Goal: Task Accomplishment & Management: Manage account settings

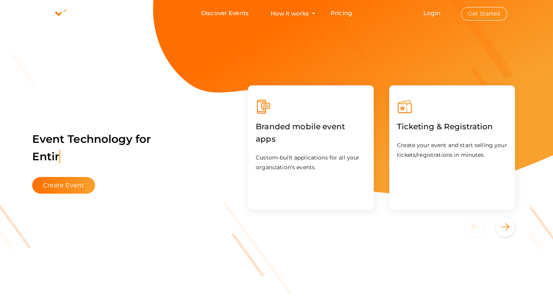
click at [488, 18] on button "Get Started" at bounding box center [484, 14] width 46 height 14
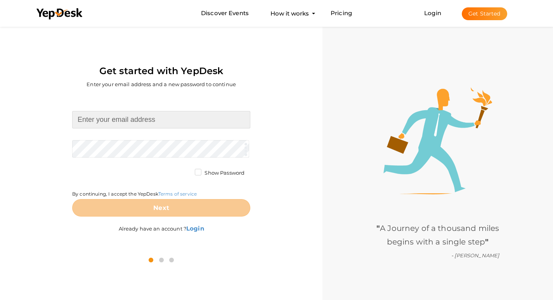
click at [134, 124] on input at bounding box center [161, 119] width 178 height 17
click at [137, 123] on input at bounding box center [161, 119] width 178 height 17
paste input "efdgrouplaniakea"
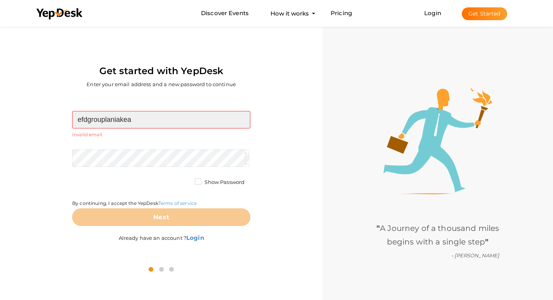
type input "efdgrouplaniakea"
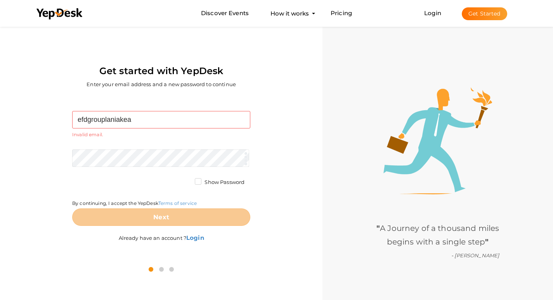
click at [161, 148] on form "efdgrouplaniakea Required. Invalid email. Checking You already have a YepDesk a…" at bounding box center [161, 168] width 178 height 115
click at [479, 18] on button "Get Started" at bounding box center [484, 13] width 45 height 13
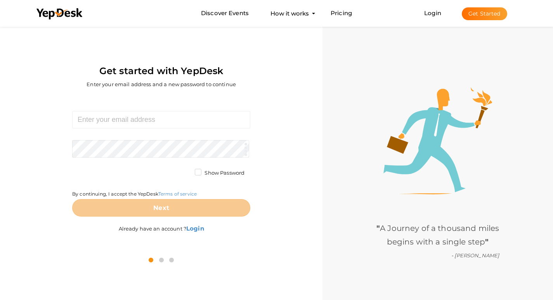
click at [198, 174] on label "Show Password" at bounding box center [220, 173] width 50 height 8
click at [187, 171] on input "Show Password" at bounding box center [187, 171] width 0 height 0
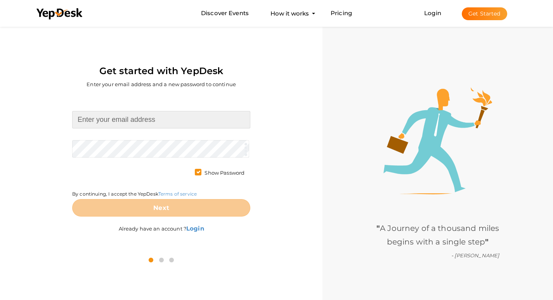
click at [132, 124] on input at bounding box center [161, 119] width 178 height 17
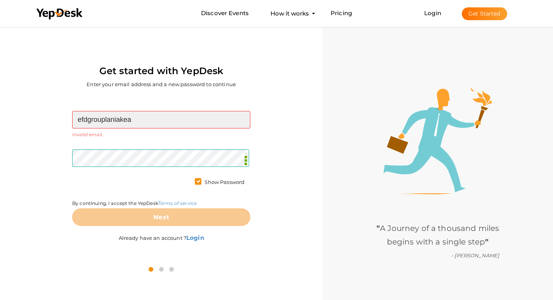
paste input "@gmail.com"
drag, startPoint x: 139, startPoint y: 120, endPoint x: 14, endPoint y: 114, distance: 125.2
click at [14, 114] on div "efdgrouplaniakea@gmail.com Required. Invalid email. Checking You already have a…" at bounding box center [161, 177] width 311 height 163
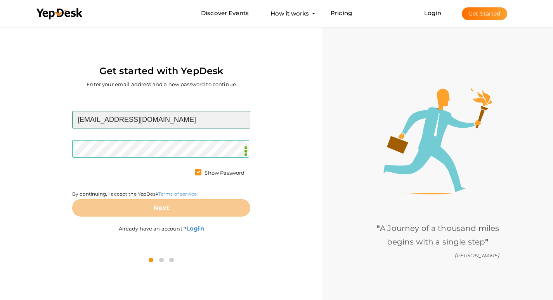
type input "efdgrouplaniakea@gmail.com"
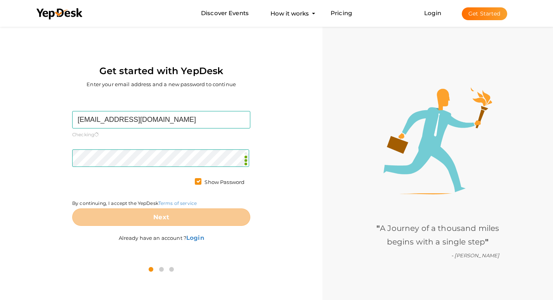
drag, startPoint x: 251, startPoint y: 174, endPoint x: 245, endPoint y: 169, distance: 8.0
click at [250, 174] on div "efdgrouplaniakea@gmail.com Required. Invalid email. Checking You already have a…" at bounding box center [161, 177] width 311 height 163
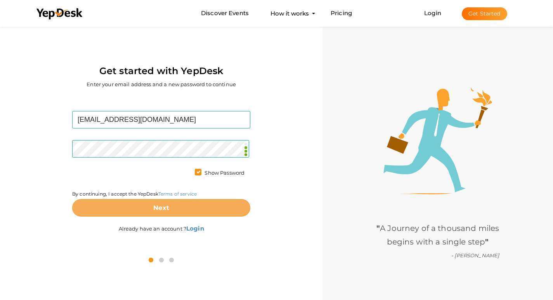
click at [180, 202] on button "Next" at bounding box center [161, 207] width 178 height 17
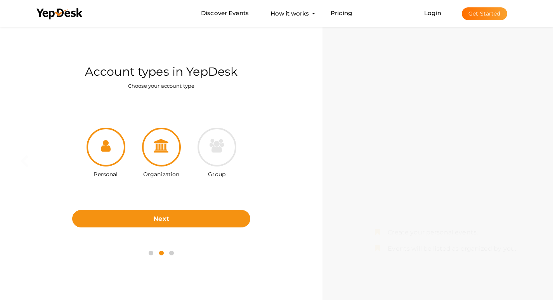
click at [169, 142] on icon at bounding box center [162, 146] width 16 height 14
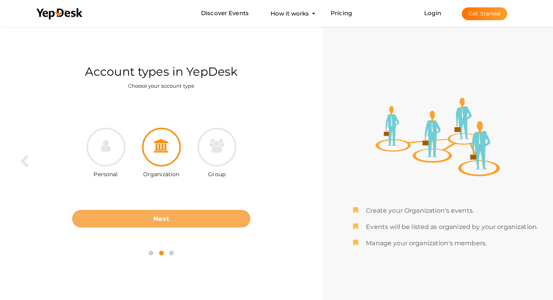
click at [180, 219] on button "Next" at bounding box center [161, 218] width 178 height 17
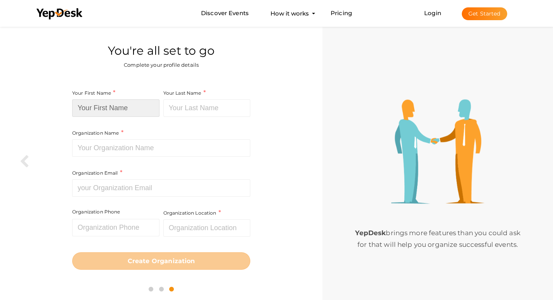
click at [125, 106] on input at bounding box center [115, 107] width 87 height 17
paste input "E.F.D.Group Laniakea"
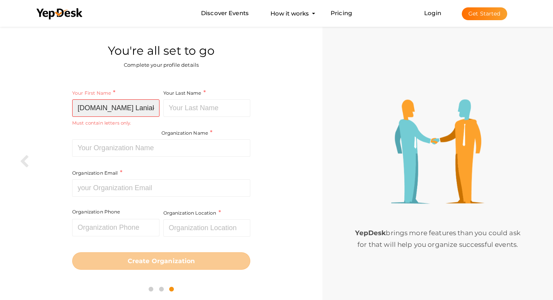
drag, startPoint x: 116, startPoint y: 107, endPoint x: 191, endPoint y: 107, distance: 74.5
click at [191, 107] on div "Your First Name E.F.D.Group Laniakea Required. Must contain letters only. Must …" at bounding box center [161, 153] width 178 height 128
type input "E.F.D.Group"
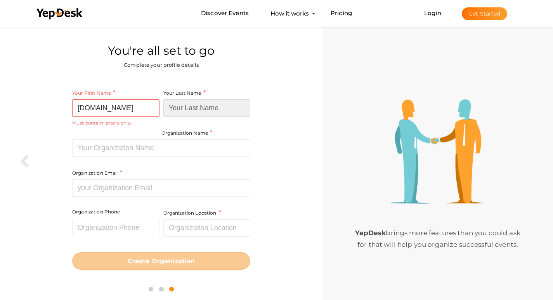
click at [209, 106] on input at bounding box center [206, 107] width 87 height 17
paste input "Laniakea"
drag, startPoint x: 189, startPoint y: 108, endPoint x: 140, endPoint y: 104, distance: 49.1
click at [140, 104] on div "Your First Name E.F.D.Group Required. Must contain letters only. Must be betwee…" at bounding box center [161, 153] width 178 height 128
drag, startPoint x: 172, startPoint y: 114, endPoint x: 142, endPoint y: 108, distance: 30.8
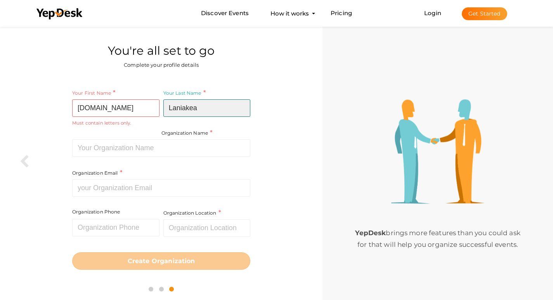
click at [142, 108] on div "Your First Name E.F.D.Group Required. Must contain letters only. Must be betwee…" at bounding box center [161, 153] width 178 height 128
type input "Laniakea"
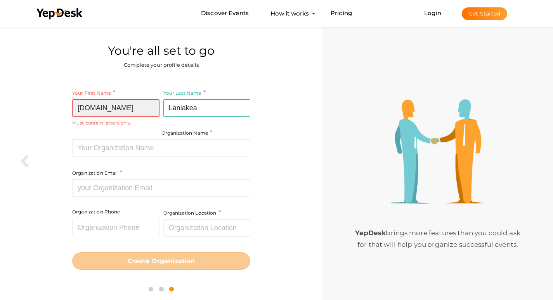
click at [97, 109] on input "E.F.D.Group" at bounding box center [115, 107] width 87 height 17
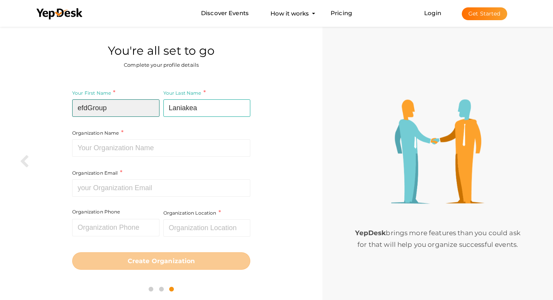
drag, startPoint x: 90, startPoint y: 109, endPoint x: 95, endPoint y: 109, distance: 5.0
click at [95, 109] on input "efdGroup" at bounding box center [115, 107] width 87 height 17
click at [92, 110] on input "efdGroup" at bounding box center [115, 107] width 87 height 17
click at [90, 111] on input "efdGroup" at bounding box center [115, 107] width 87 height 17
type input "efdgroup"
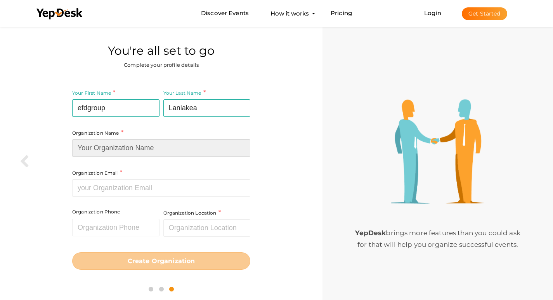
click at [167, 151] on input at bounding box center [161, 147] width 178 height 17
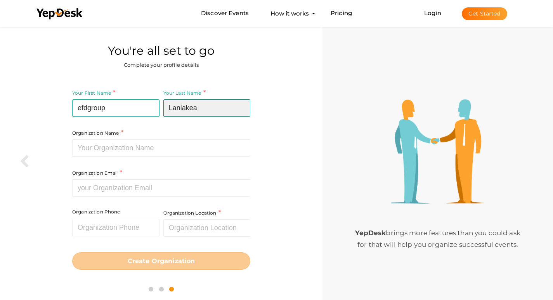
drag, startPoint x: 172, startPoint y: 108, endPoint x: 151, endPoint y: 106, distance: 21.5
click at [151, 106] on div "Your First Name efdgroup Required. Must contain letters only. Must be between 2…" at bounding box center [161, 153] width 178 height 128
type input "laniakea"
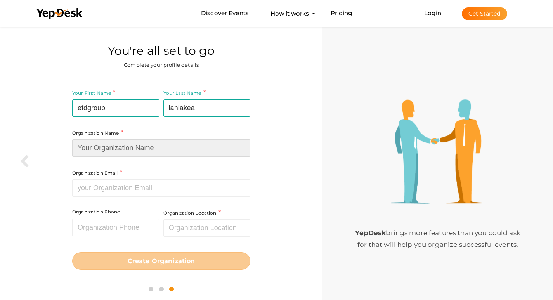
click at [170, 144] on input at bounding box center [161, 147] width 178 height 17
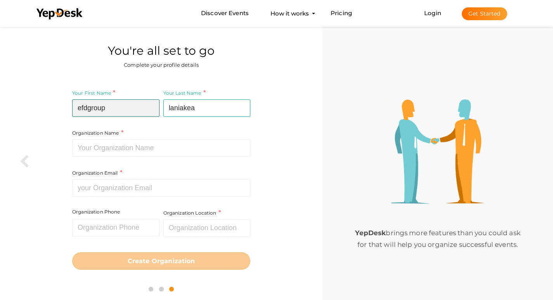
drag, startPoint x: 123, startPoint y: 104, endPoint x: 56, endPoint y: 103, distance: 67.6
click at [56, 103] on div "Your First Name efdgroup Required. Must contain letters only. Must be between 2…" at bounding box center [161, 179] width 311 height 193
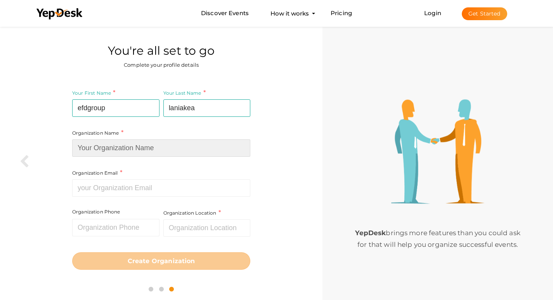
click at [129, 153] on input at bounding box center [161, 147] width 178 height 17
paste input "efdgroup"
type input "efdgroup"
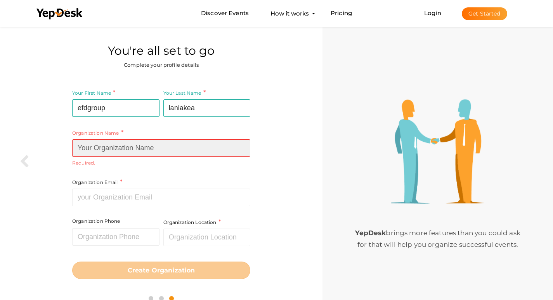
paste input "[DOMAIN_NAME] Laniakea"
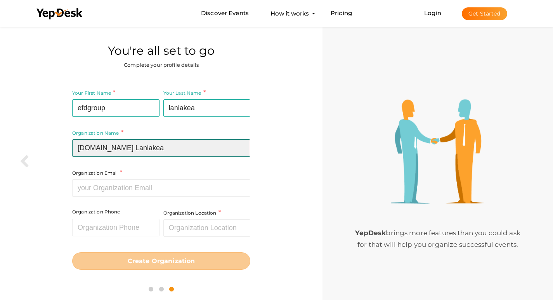
type input "[DOMAIN_NAME] Laniakea"
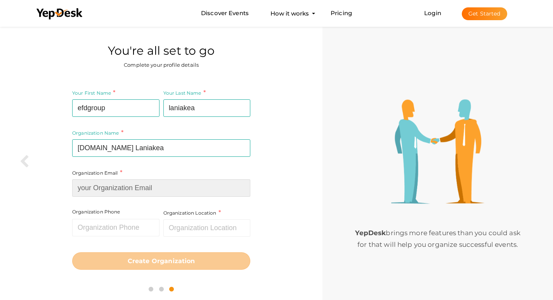
click at [143, 187] on input at bounding box center [161, 187] width 178 height 17
paste input "[EMAIL_ADDRESS][DOMAIN_NAME]"
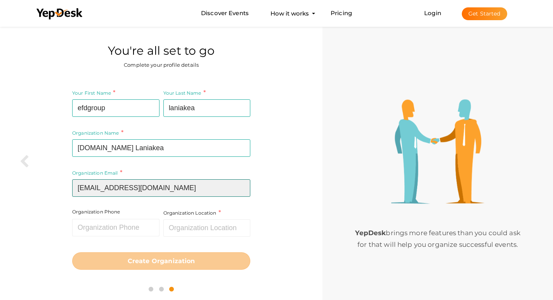
type input "[EMAIL_ADDRESS][DOMAIN_NAME]"
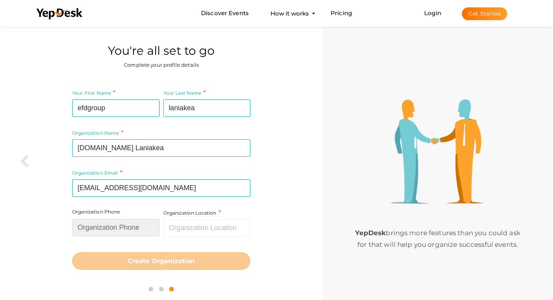
click at [131, 228] on input "text" at bounding box center [115, 227] width 87 height 17
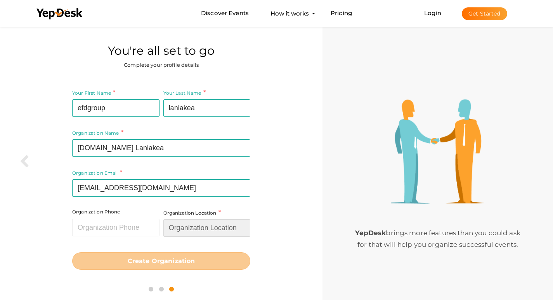
click at [198, 231] on input "text" at bounding box center [206, 227] width 87 height 17
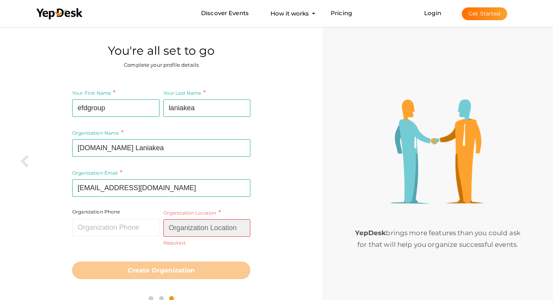
paste input "[GEOGRAPHIC_DATA] [GEOGRAPHIC_DATA] [GEOGRAPHIC_DATA] UNIQUEMENT sur RDV"
type input "[GEOGRAPHIC_DATA] [GEOGRAPHIC_DATA] [GEOGRAPHIC_DATA] UNIQUEMENT sur RDV"
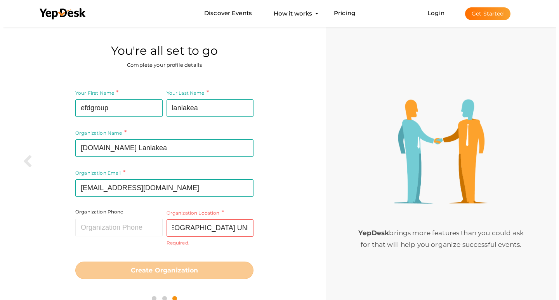
scroll to position [0, 0]
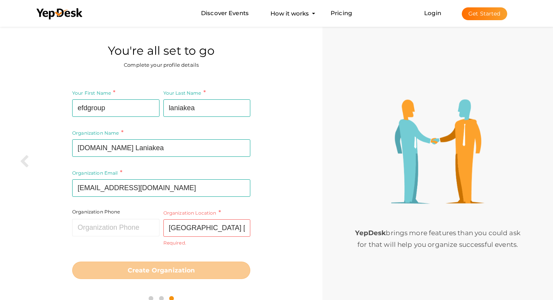
click at [244, 242] on div "Organization Location Place de la Liberté 2520 La Neuveville Switzerland UNIQUE…" at bounding box center [206, 232] width 89 height 49
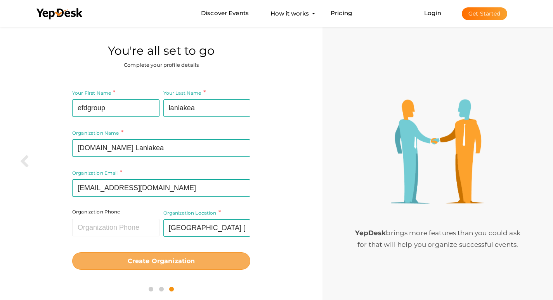
click at [201, 259] on button "Create Organization" at bounding box center [161, 260] width 178 height 17
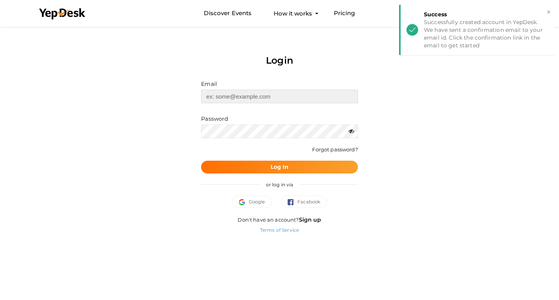
type input "[EMAIL_ADDRESS][DOMAIN_NAME]"
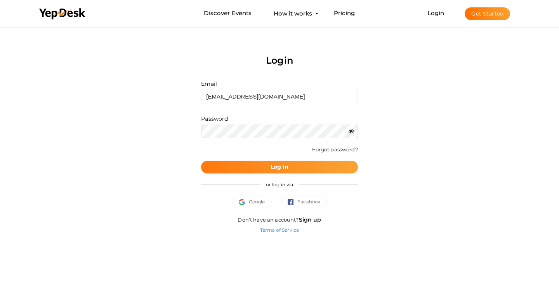
click at [320, 162] on button "Log In" at bounding box center [279, 167] width 156 height 13
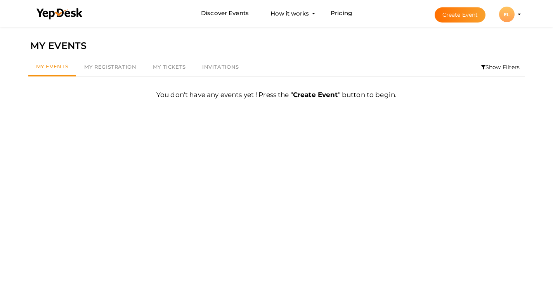
click at [509, 16] on div "EL" at bounding box center [507, 15] width 16 height 16
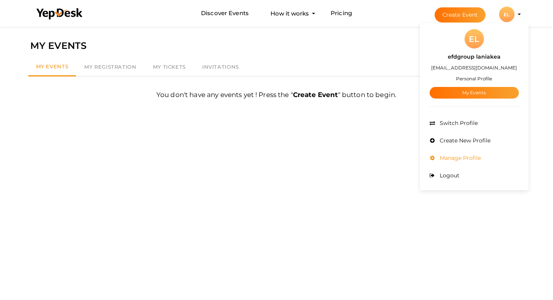
click at [462, 158] on span "Manage Profile" at bounding box center [459, 158] width 43 height 7
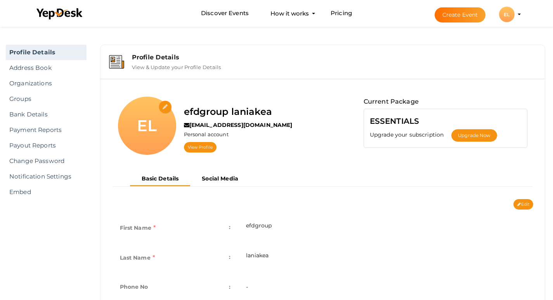
click at [162, 104] on input "file" at bounding box center [166, 108] width 14 height 14
type input "C:\fakepath\Untitled design (16).jpg"
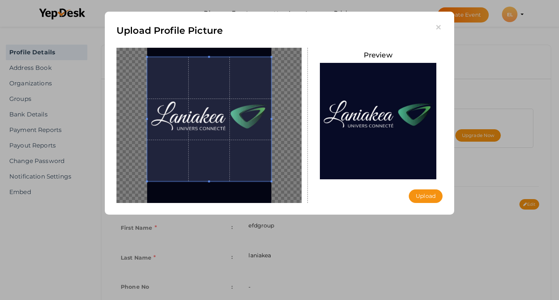
drag, startPoint x: 235, startPoint y: 133, endPoint x: 228, endPoint y: 114, distance: 19.9
click at [228, 114] on span at bounding box center [209, 119] width 124 height 124
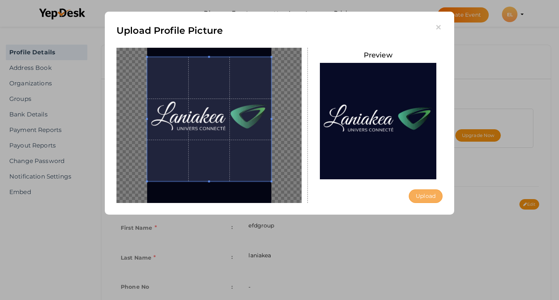
click at [422, 198] on button "Upload" at bounding box center [426, 196] width 34 height 14
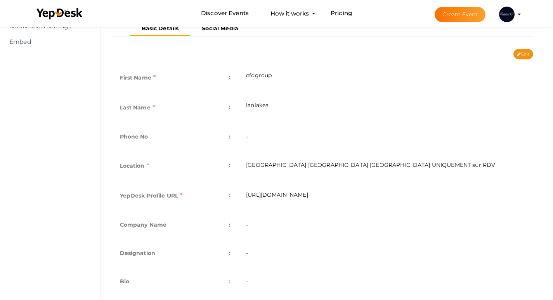
scroll to position [155, 0]
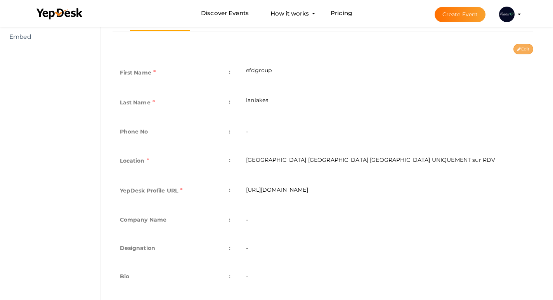
click at [528, 49] on button "Edit" at bounding box center [524, 49] width 20 height 10
type input "efdgroup"
type input "laniakea"
type input "[GEOGRAPHIC_DATA] [GEOGRAPHIC_DATA] [GEOGRAPHIC_DATA] UNIQUEMENT sur RDV"
type input "efdgroup-laniakea"
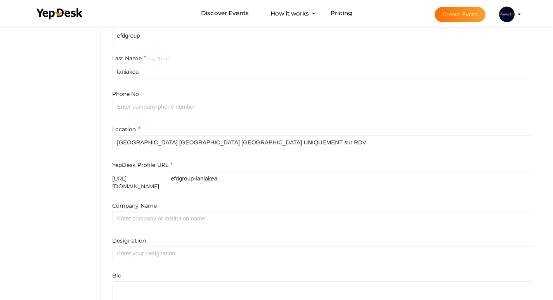
scroll to position [233, 0]
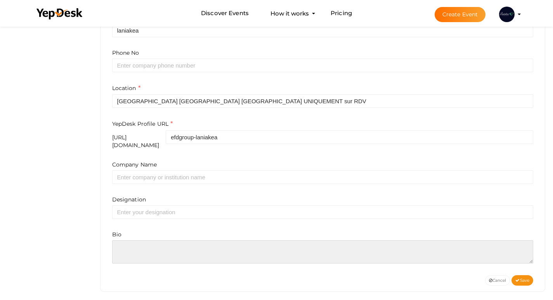
click at [176, 248] on textarea at bounding box center [323, 251] width 422 height 23
paste textarea "Depuis de nombreuses années nous nous sommes intéressés aux technologies libres…"
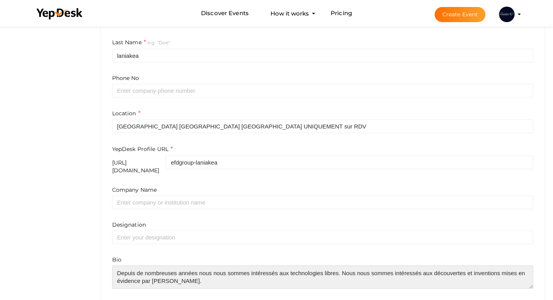
scroll to position [194, 0]
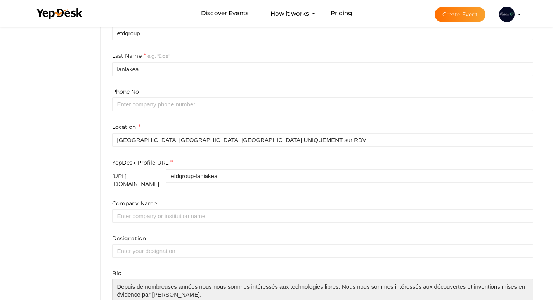
type textarea "Depuis de nombreuses années nous nous sommes intéressés aux technologies libres…"
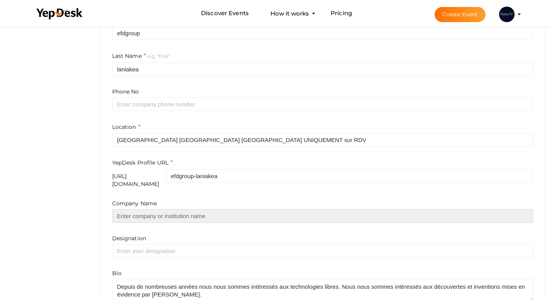
click at [160, 209] on input "text" at bounding box center [323, 216] width 422 height 14
type input "[DOMAIN_NAME] Laniakea"
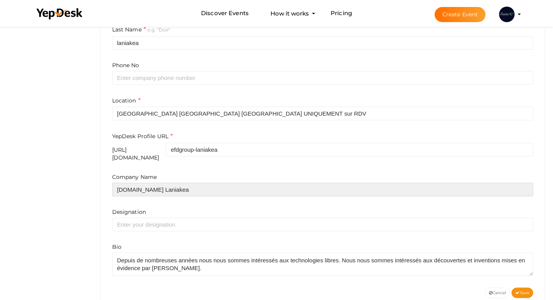
scroll to position [233, 0]
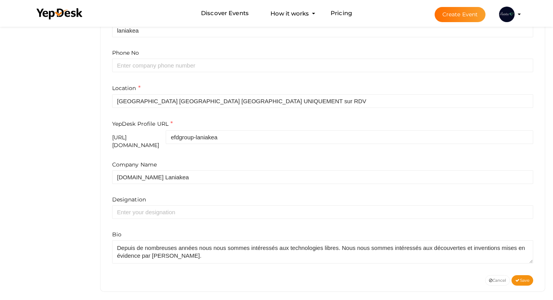
click at [139, 198] on label "Designation" at bounding box center [129, 200] width 34 height 8
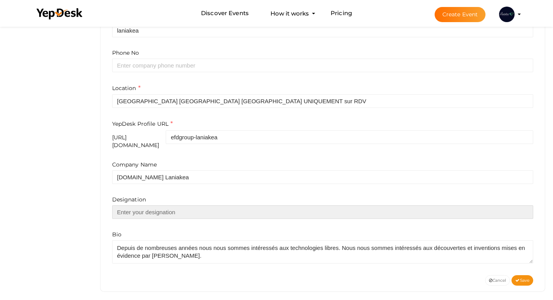
click at [159, 208] on input "text" at bounding box center [323, 212] width 422 height 14
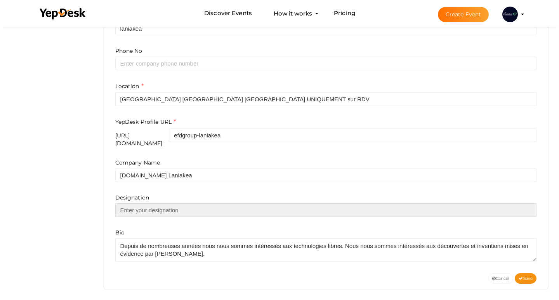
scroll to position [235, 0]
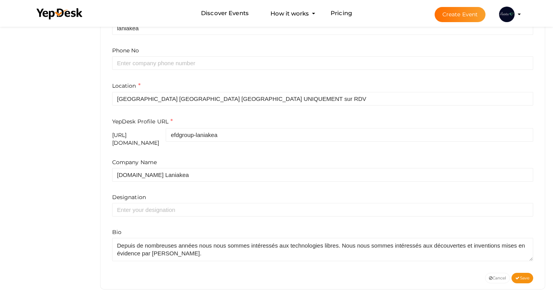
click at [511, 13] on img at bounding box center [507, 15] width 16 height 16
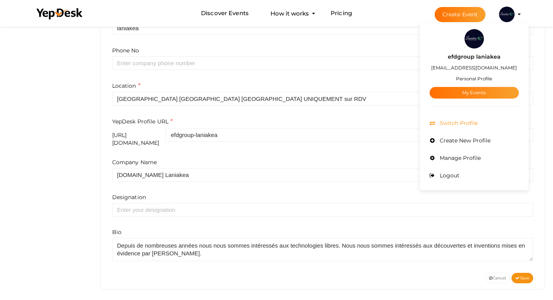
click at [474, 127] on li "Switch Profile" at bounding box center [474, 123] width 89 height 17
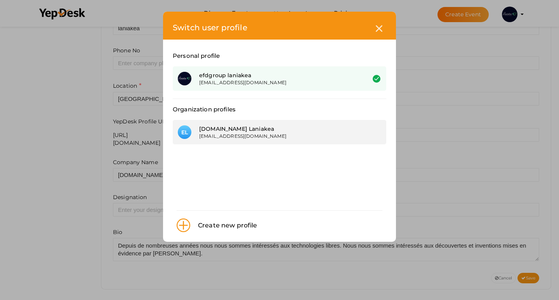
click at [258, 136] on div "[EMAIL_ADDRESS][DOMAIN_NAME]" at bounding box center [276, 136] width 155 height 7
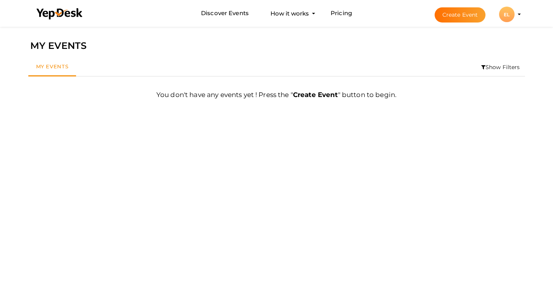
click at [514, 14] on div "EL" at bounding box center [507, 15] width 16 height 16
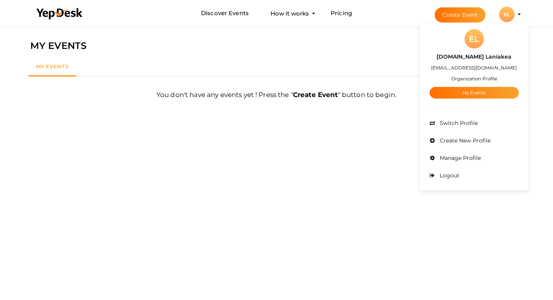
click at [477, 156] on span "Manage Profile" at bounding box center [459, 158] width 43 height 7
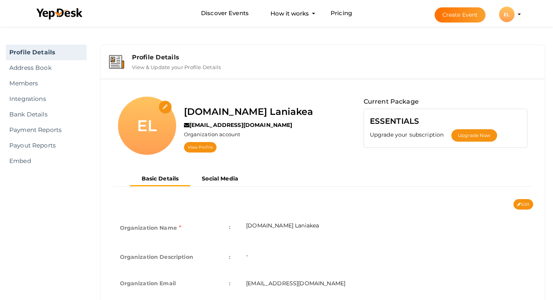
click at [167, 109] on input "file" at bounding box center [166, 108] width 14 height 14
type input "C:\fakepath\Untitled design (16).jpg"
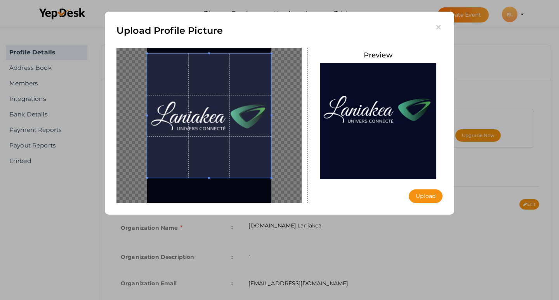
drag, startPoint x: 229, startPoint y: 148, endPoint x: 232, endPoint y: 123, distance: 24.7
click at [232, 123] on span at bounding box center [209, 116] width 124 height 124
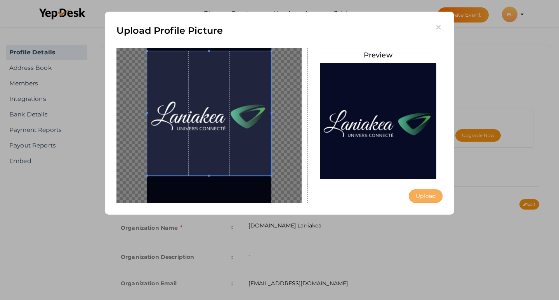
click at [425, 195] on button "Upload" at bounding box center [426, 196] width 34 height 14
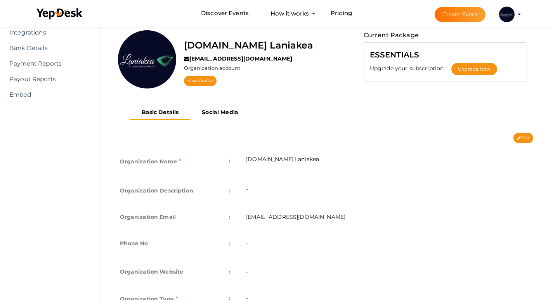
scroll to position [78, 0]
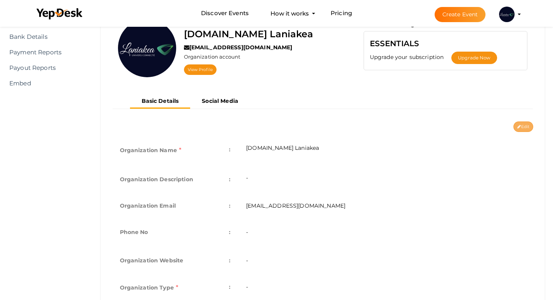
click at [520, 127] on button "Edit" at bounding box center [524, 127] width 20 height 10
type input "[DOMAIN_NAME] Laniakea"
type input "[EMAIL_ADDRESS][DOMAIN_NAME]"
select select "9"
type input "[GEOGRAPHIC_DATA] [GEOGRAPHIC_DATA] [GEOGRAPHIC_DATA] UNIQUEMENT sur RDV"
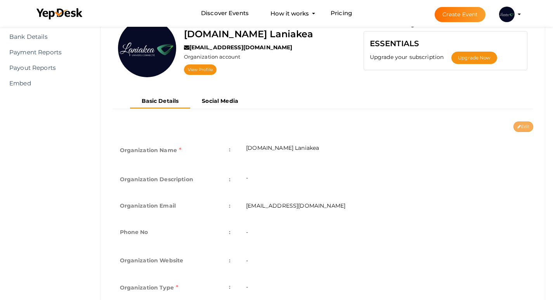
type input "e-f-d-group-laniakea"
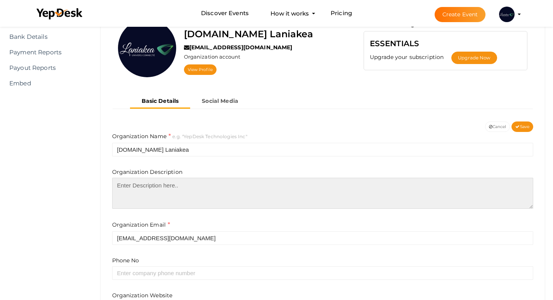
click at [206, 194] on textarea at bounding box center [323, 193] width 422 height 31
paste textarea "Depuis de nombreuses années nous nous sommes intéressés aux technologies libres…"
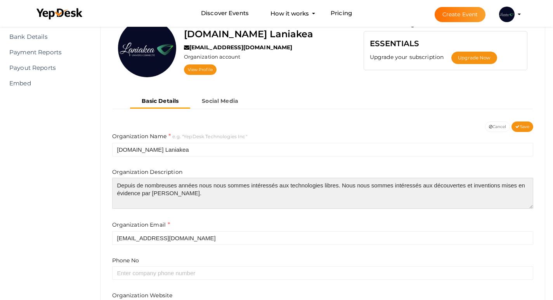
type textarea "Depuis de nombreuses années nous nous sommes intéressés aux technologies libres…"
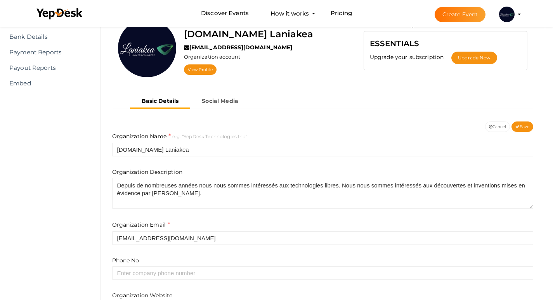
click at [202, 226] on div "Organization Email [EMAIL_ADDRESS][DOMAIN_NAME]" at bounding box center [323, 233] width 422 height 24
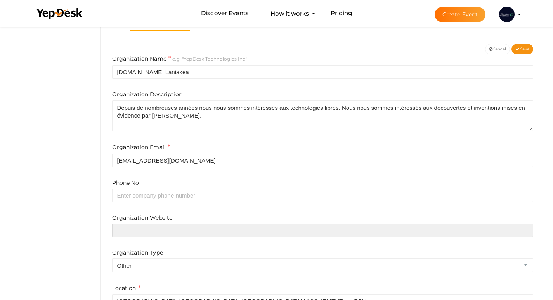
click at [168, 231] on input "text" at bounding box center [323, 231] width 422 height 14
paste input "[URL][DOMAIN_NAME]"
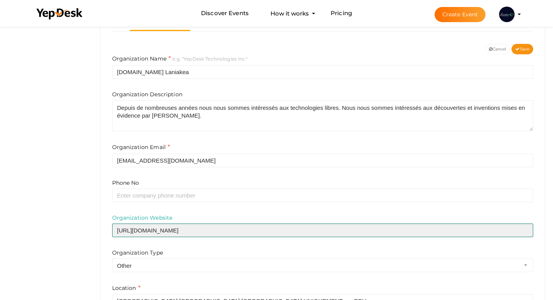
type input "[URL][DOMAIN_NAME]"
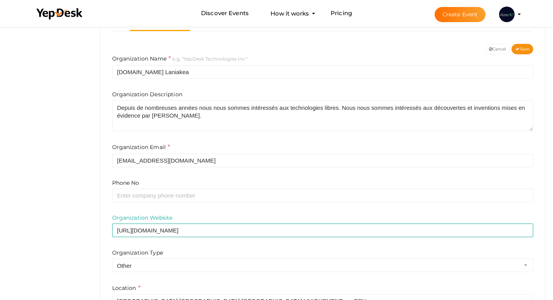
click at [222, 249] on div "Organization Type Airline Corporation Educational Organization Government Organ…" at bounding box center [323, 260] width 422 height 23
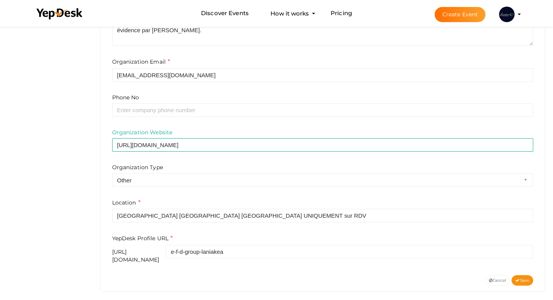
scroll to position [243, 0]
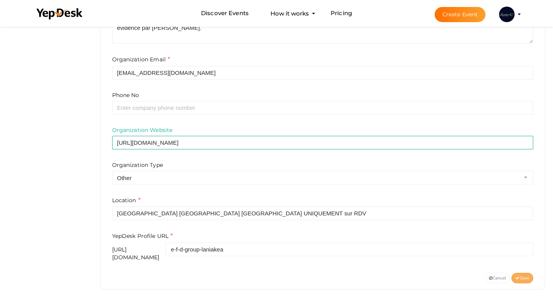
click at [522, 276] on span "Save" at bounding box center [523, 278] width 14 height 5
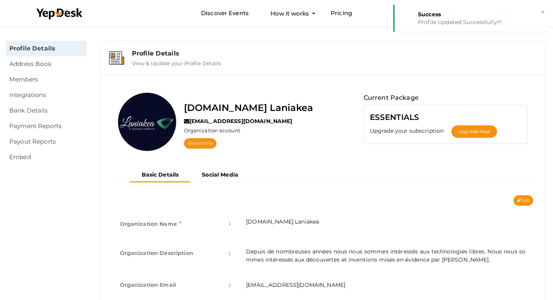
scroll to position [0, 0]
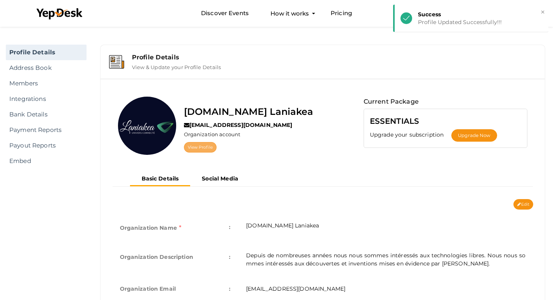
click at [192, 148] on link "View Profile" at bounding box center [200, 147] width 33 height 10
